Goal: Entertainment & Leisure: Consume media (video, audio)

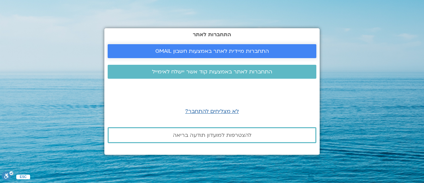
click at [217, 51] on span "התחברות מיידית לאתר באמצעות חשבון GMAIL" at bounding box center [213, 51] width 114 height 6
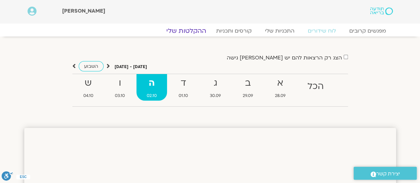
click at [189, 32] on link "ההקלטות שלי" at bounding box center [186, 31] width 56 height 8
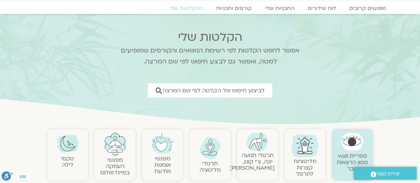
scroll to position [33, 0]
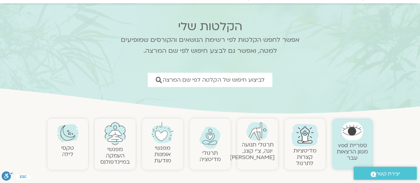
click at [206, 141] on img at bounding box center [210, 137] width 22 height 23
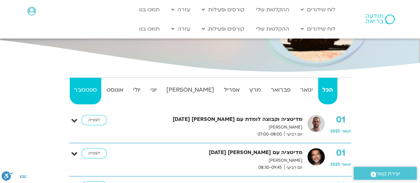
click at [78, 95] on strong "ספטמבר" at bounding box center [86, 90] width 32 height 10
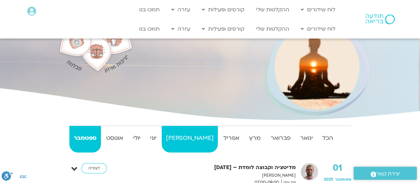
click at [194, 141] on strong "מאי" at bounding box center [190, 138] width 56 height 10
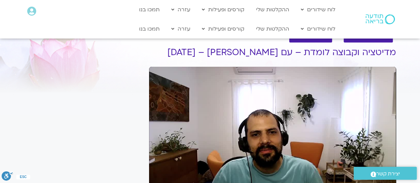
click at [262, 133] on div "Skip Ad play_arrow 0:00 / 59:25 volume_up Mute tune Resolution Auto 480p slow_m…" at bounding box center [272, 136] width 247 height 139
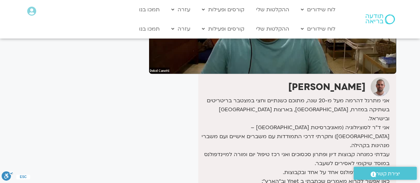
scroll to position [135, 0]
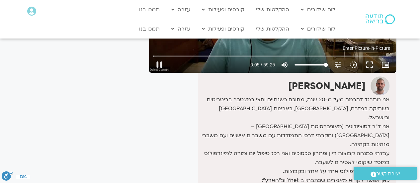
type input "5.638808"
click at [388, 64] on icon "picture_in_picture_alt" at bounding box center [385, 65] width 8 height 8
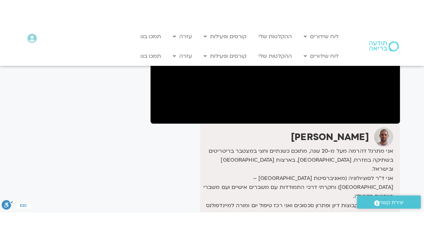
scroll to position [101, 0]
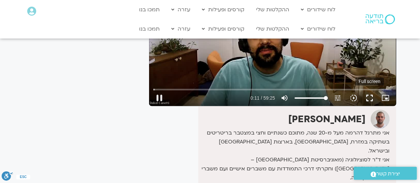
click at [365, 100] on button "fullscreen" at bounding box center [369, 98] width 16 height 16
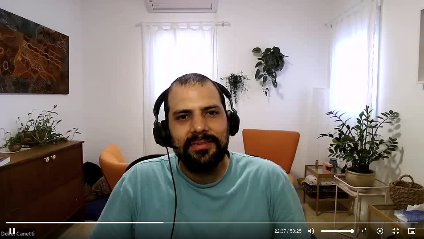
click at [243, 173] on div "Skip Ad 22:28 pause 22:37 / 59:25 volume_up Mute tune Resolution Auto 240p slow…" at bounding box center [212, 119] width 424 height 239
type input "1357.984351"
